Goal: Transaction & Acquisition: Subscribe to service/newsletter

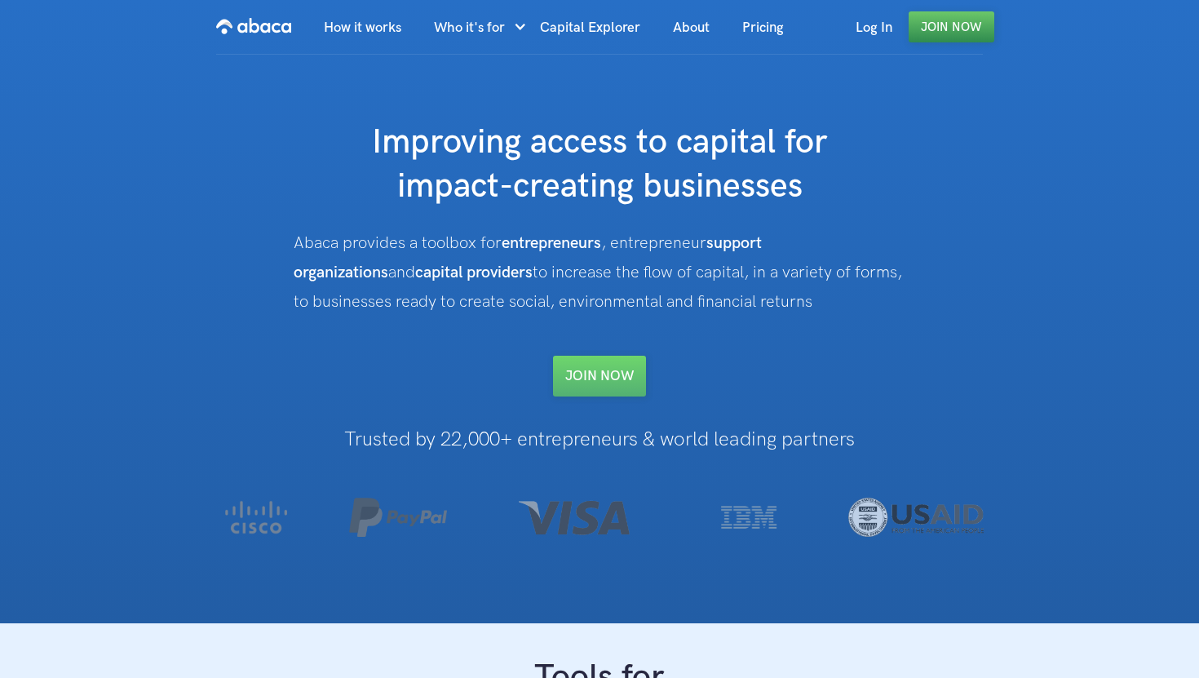
click at [933, 26] on link "Join Now" at bounding box center [952, 26] width 86 height 31
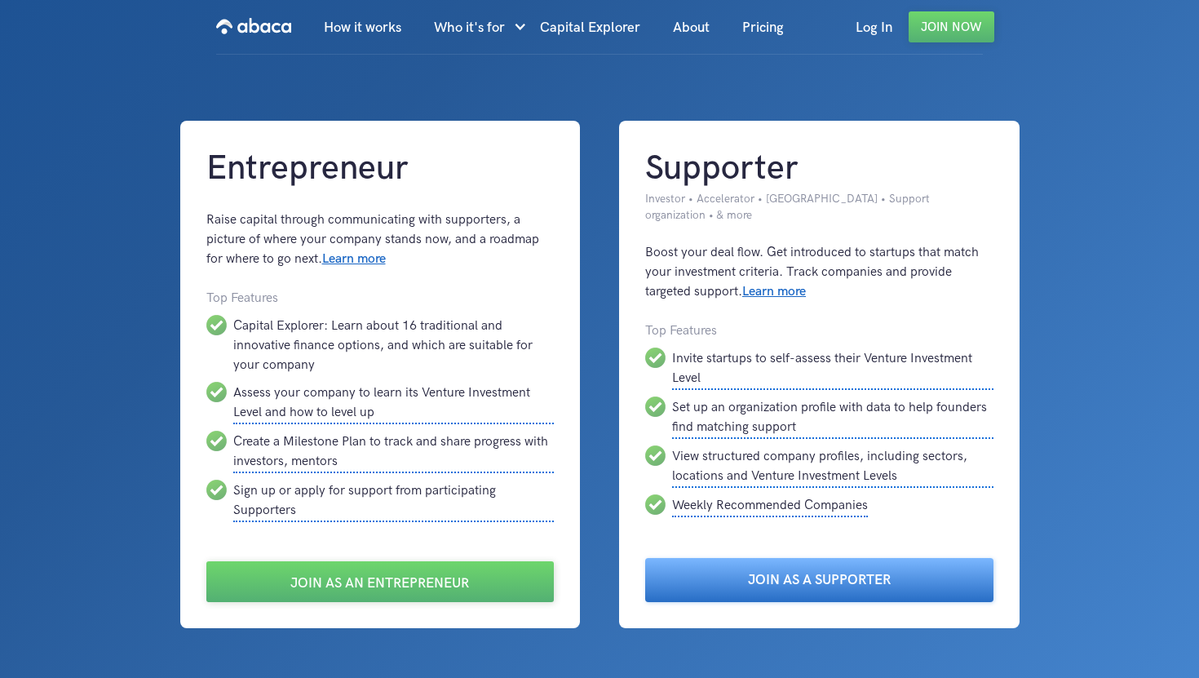
click at [690, 574] on link "Join as a Supporter" at bounding box center [819, 580] width 348 height 44
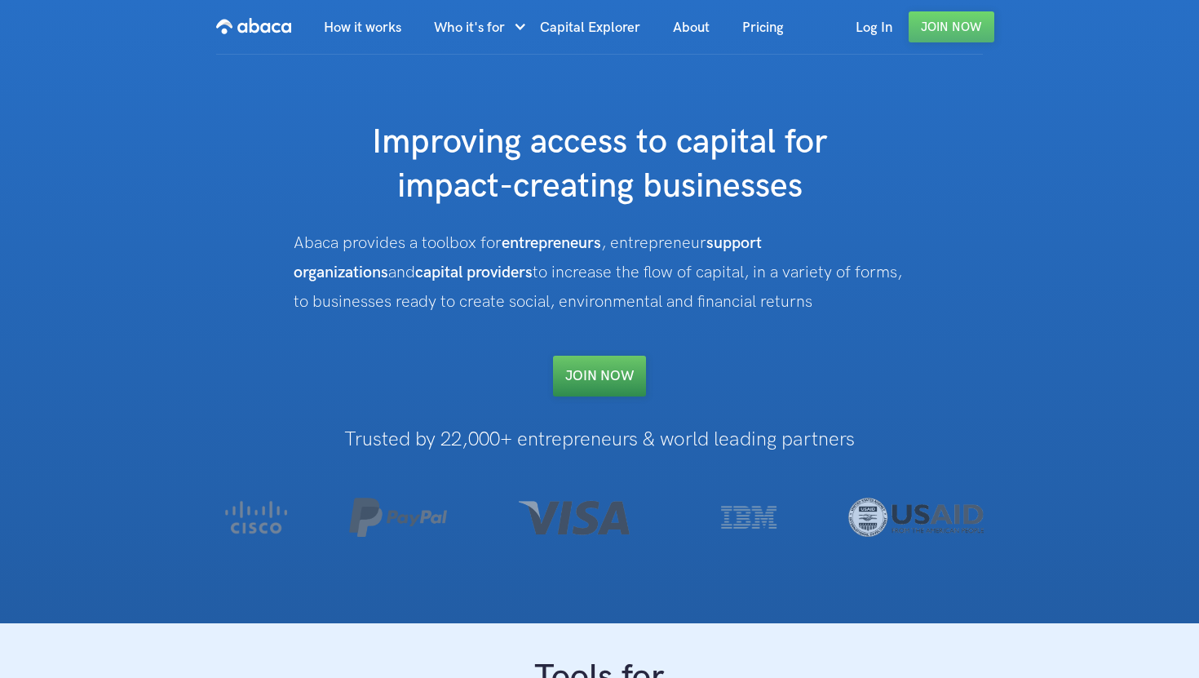
click at [615, 383] on link "Join NOW" at bounding box center [599, 376] width 93 height 41
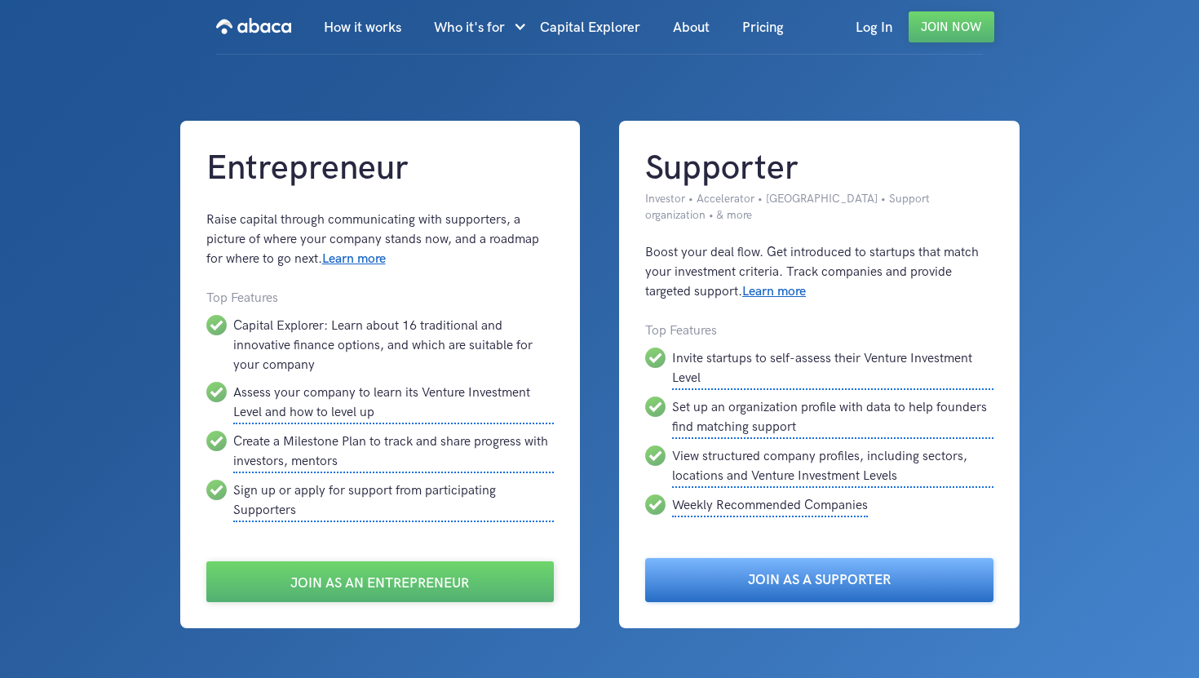
click at [820, 574] on link "Join as a Supporter" at bounding box center [819, 580] width 348 height 44
click at [681, 575] on link "Join as a Supporter" at bounding box center [819, 580] width 348 height 44
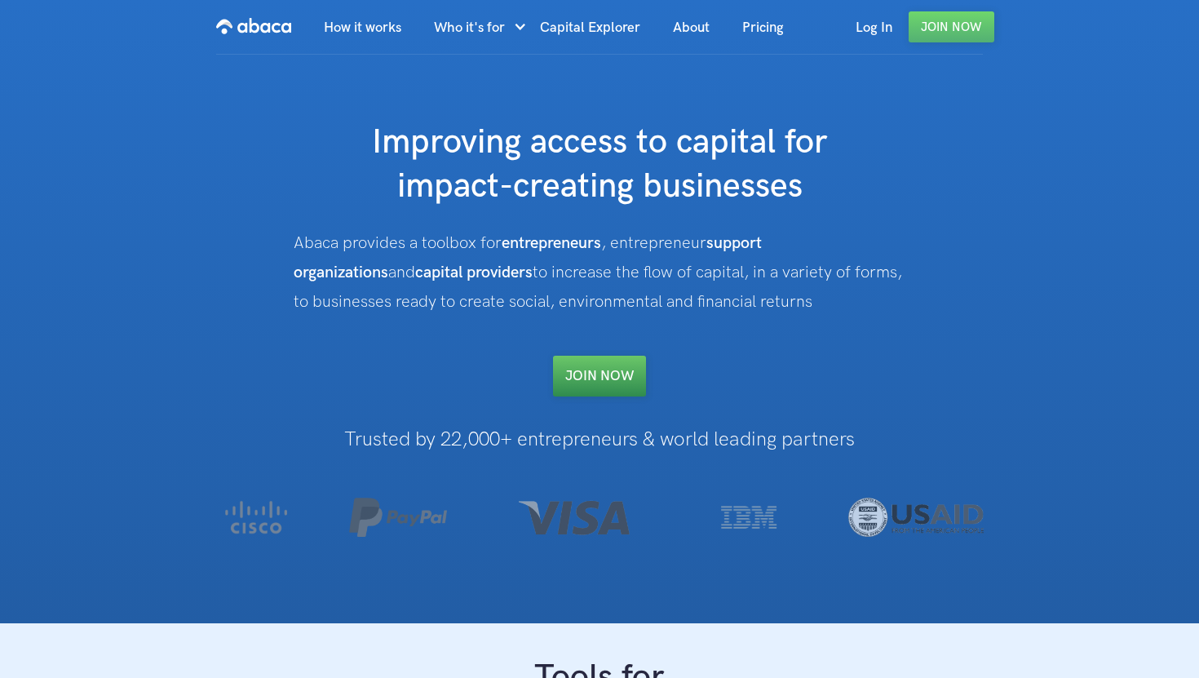
click at [617, 374] on link "Join NOW" at bounding box center [599, 376] width 93 height 41
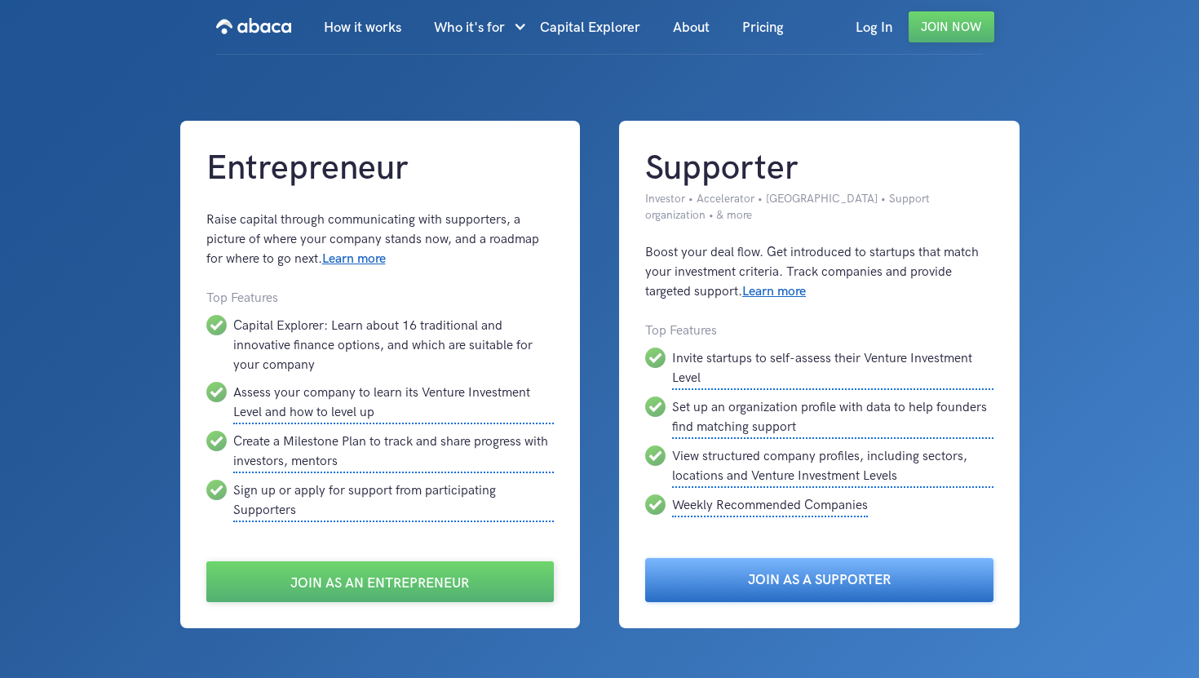
click at [701, 577] on link "Join as a Supporter" at bounding box center [819, 580] width 348 height 44
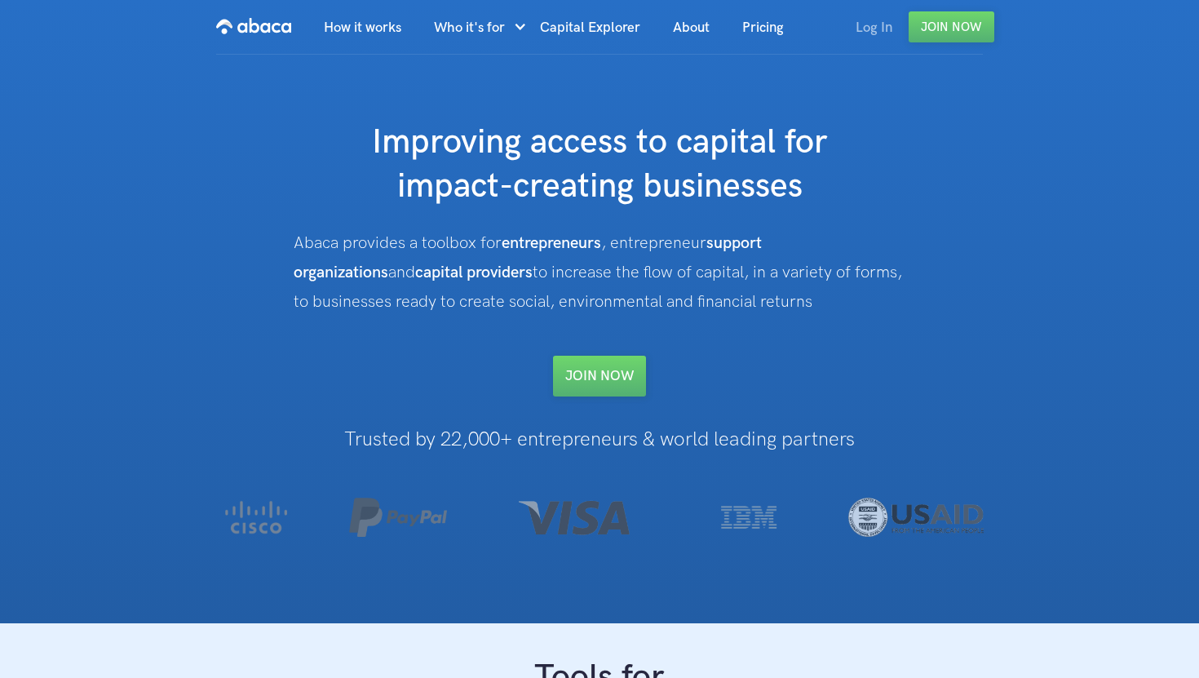
click at [878, 28] on link "Log In" at bounding box center [873, 27] width 69 height 55
